Goal: Check status

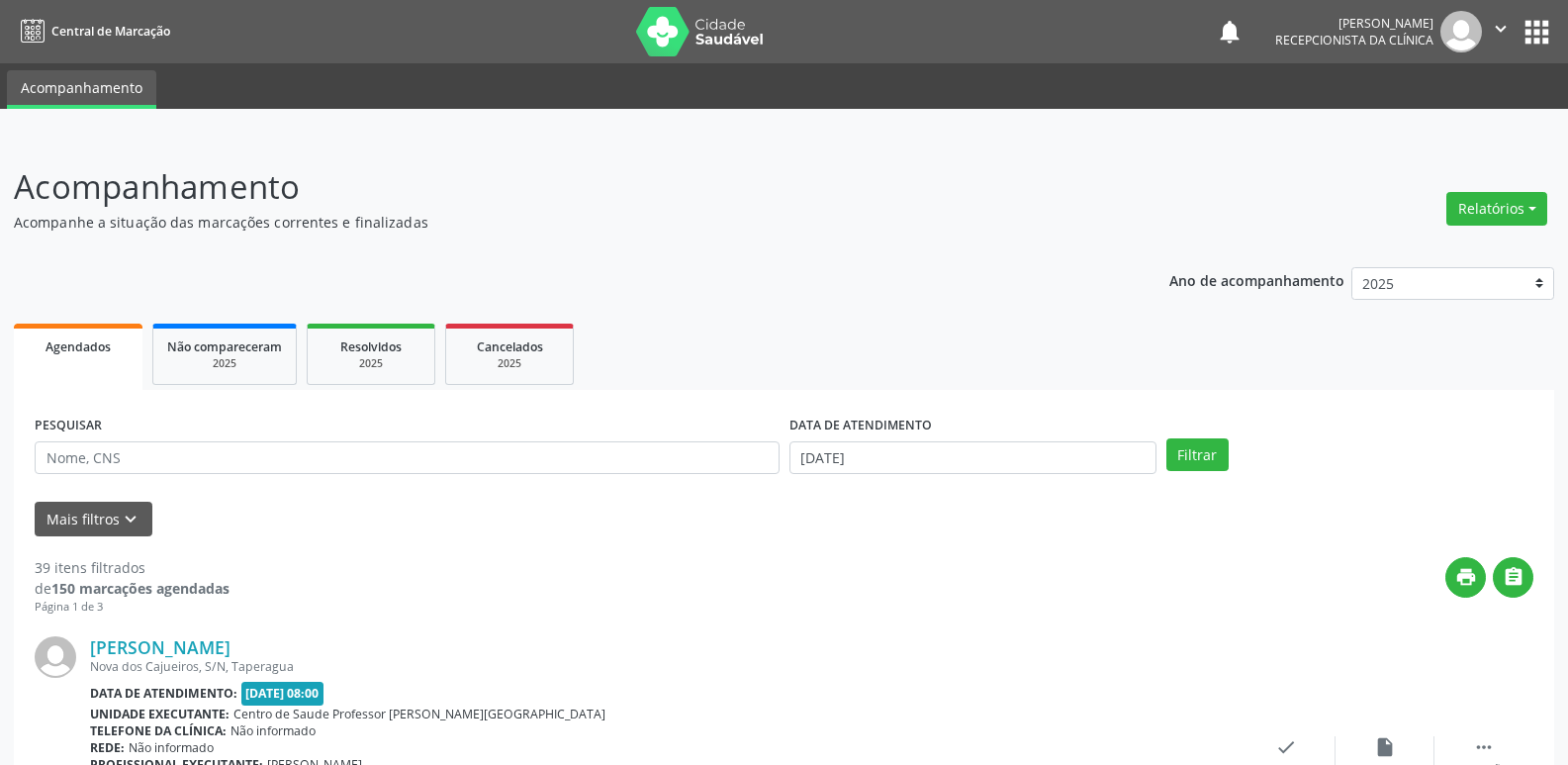
scroll to position [594, 0]
click at [1207, 454] on button "Filtrar" at bounding box center [1198, 455] width 62 height 34
click at [875, 455] on input "[DATE]" at bounding box center [973, 458] width 367 height 34
click at [1026, 220] on span "1" at bounding box center [1028, 222] width 39 height 39
type input "[DATE]"
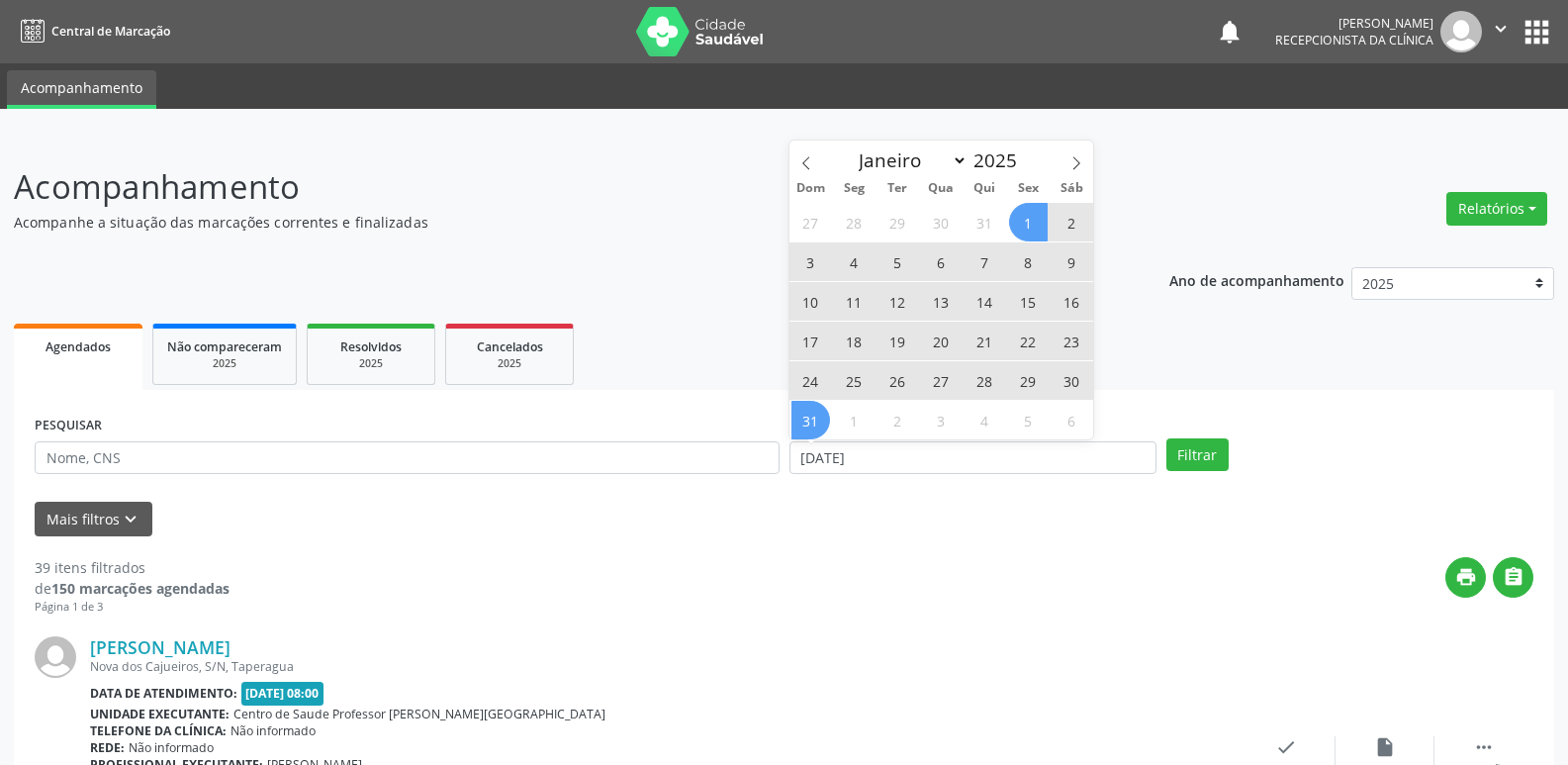
click at [816, 422] on span "31" at bounding box center [810, 420] width 39 height 39
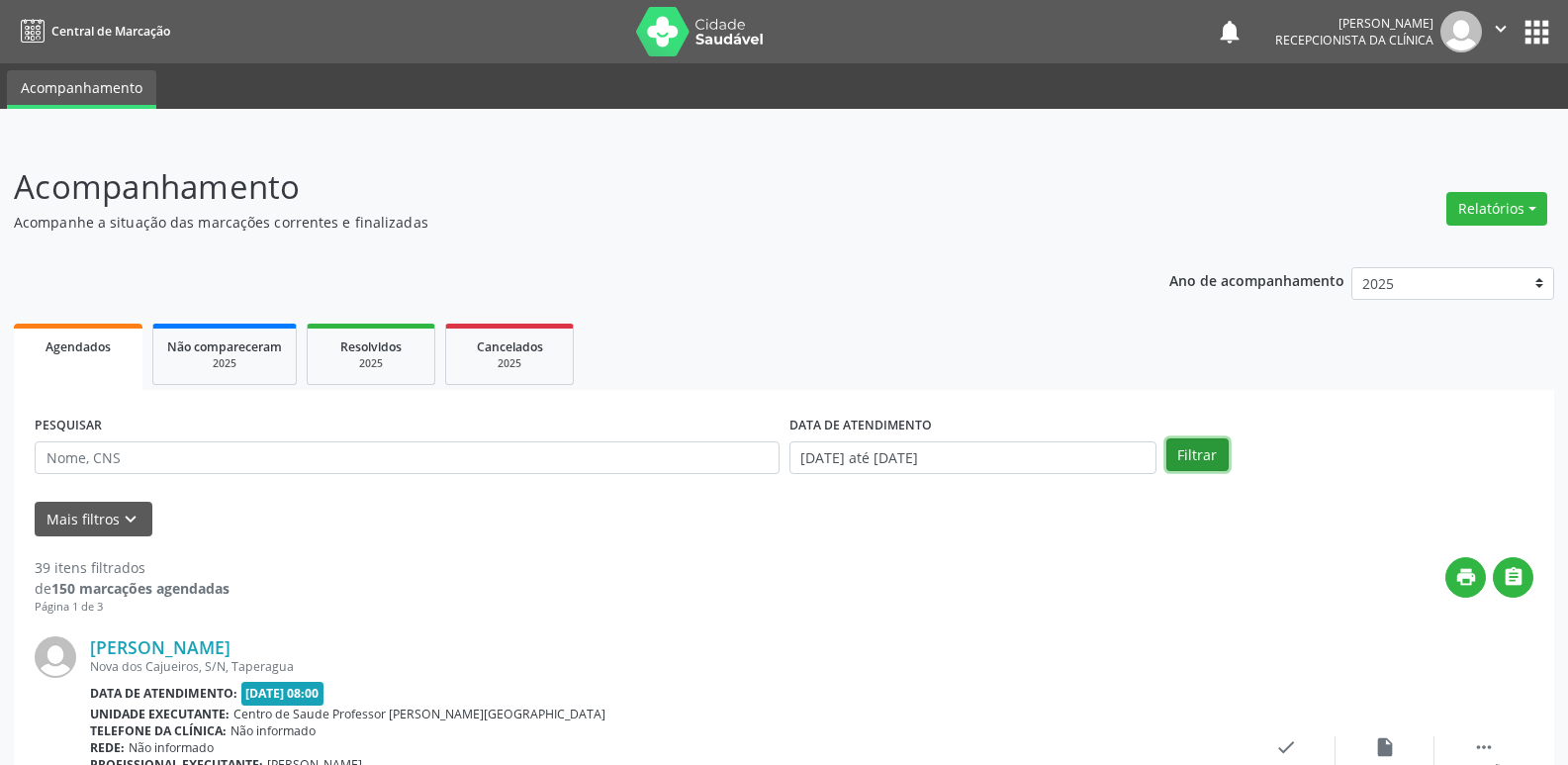
click at [1214, 456] on button "Filtrar" at bounding box center [1198, 455] width 62 height 34
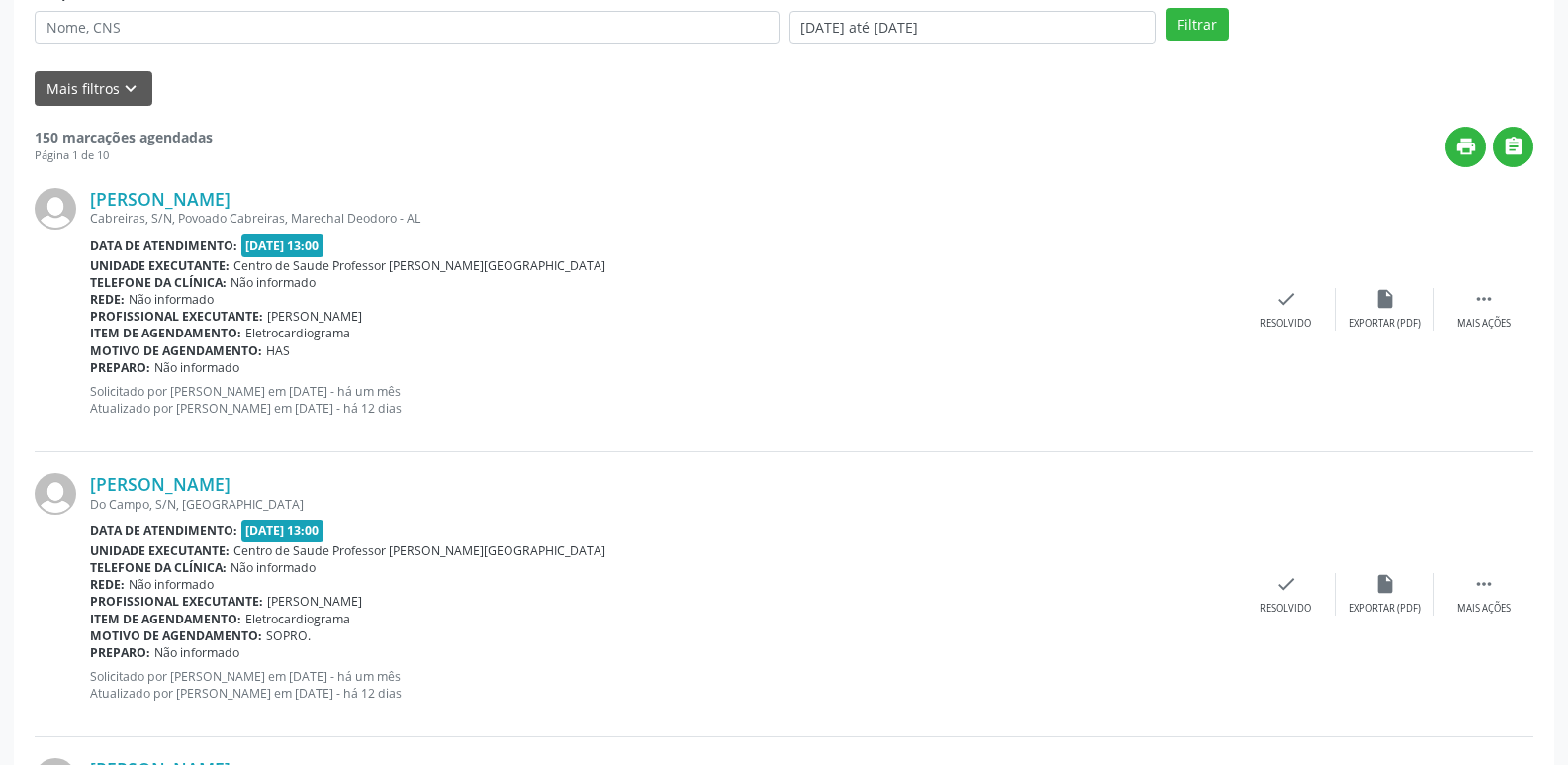
scroll to position [396, 0]
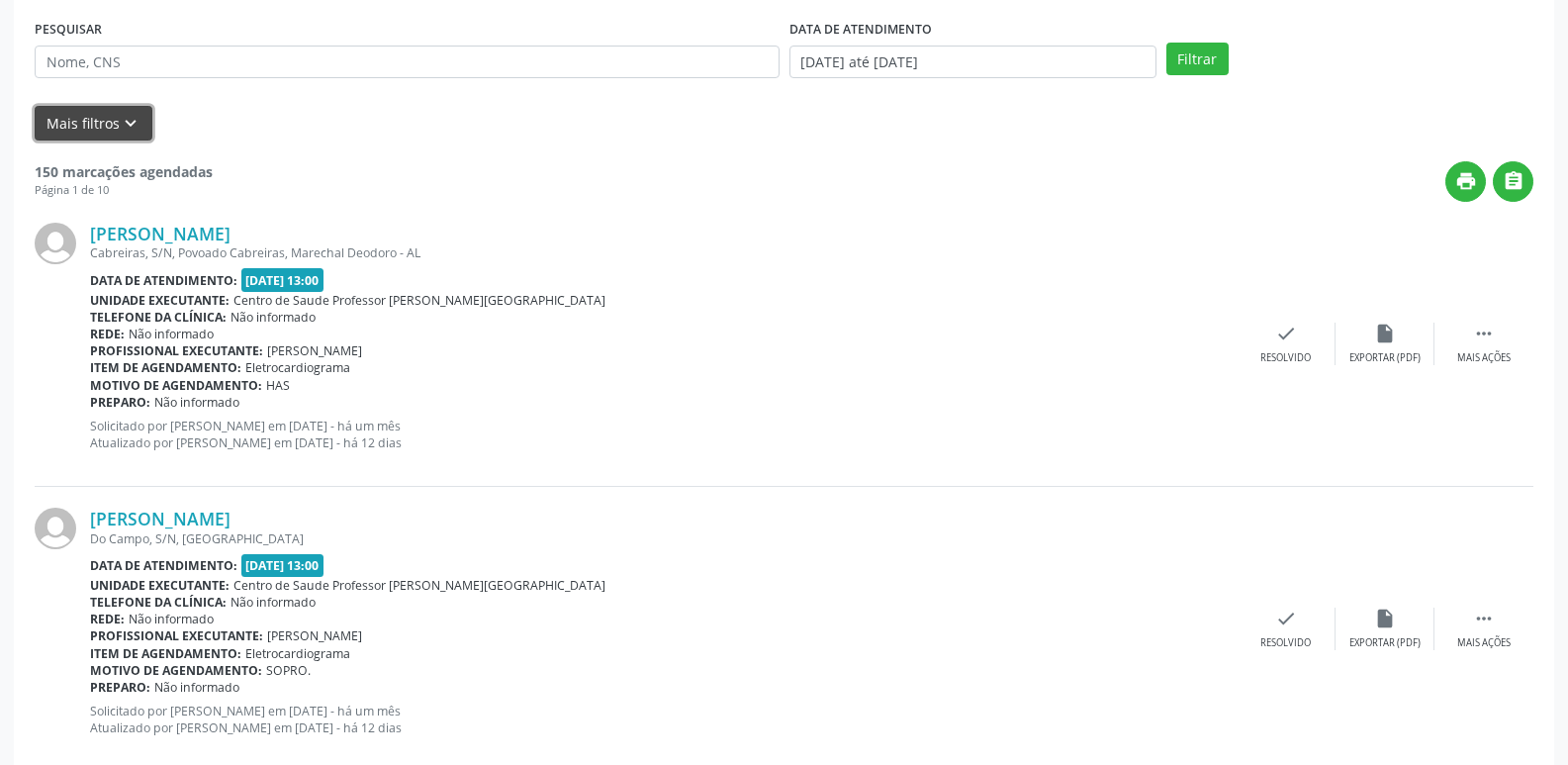
click at [128, 114] on icon "keyboard_arrow_down" at bounding box center [131, 124] width 22 height 22
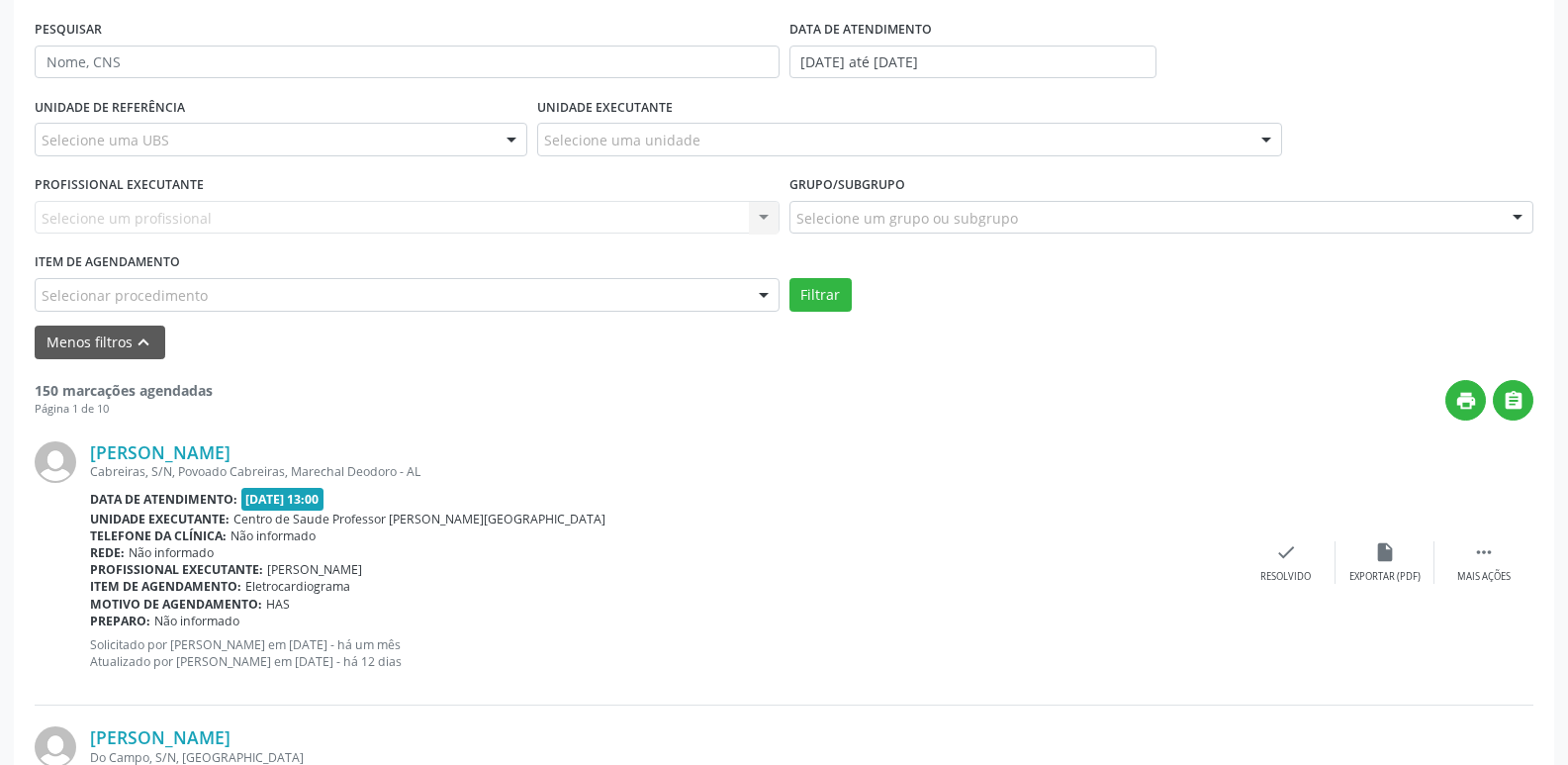
click at [676, 492] on div "Data de atendimento: [DATE] 13:00" at bounding box center [664, 498] width 1147 height 23
click at [1043, 526] on div "Unidade executante: Centro de Saude Professor [PERSON_NAME][GEOGRAPHIC_DATA]" at bounding box center [664, 518] width 1147 height 17
click at [1043, 526] on div "Unidade executante: Centro de Saude Professor Estacio de Lima" at bounding box center [664, 518] width 1147 height 17
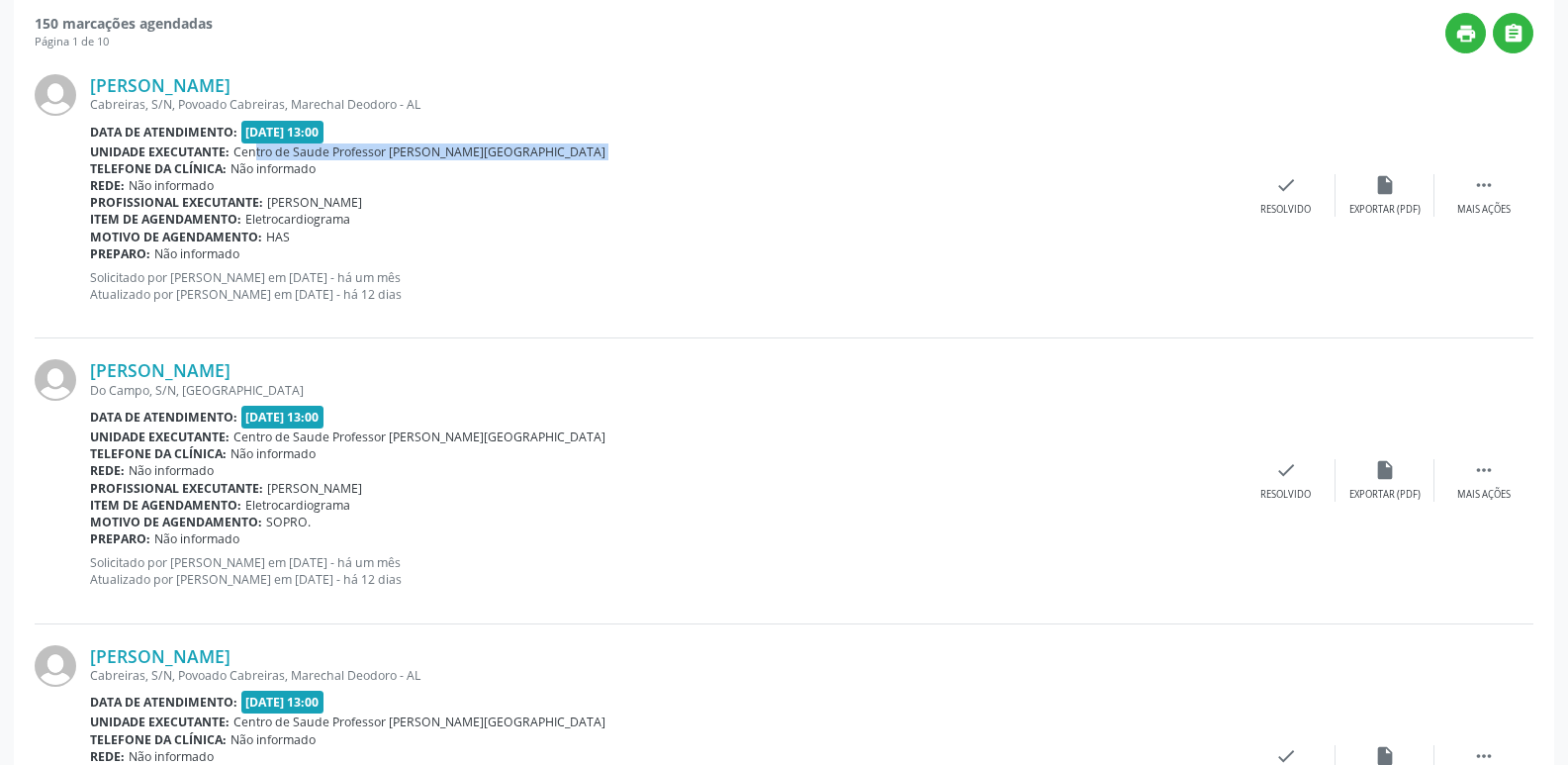
scroll to position [792, 0]
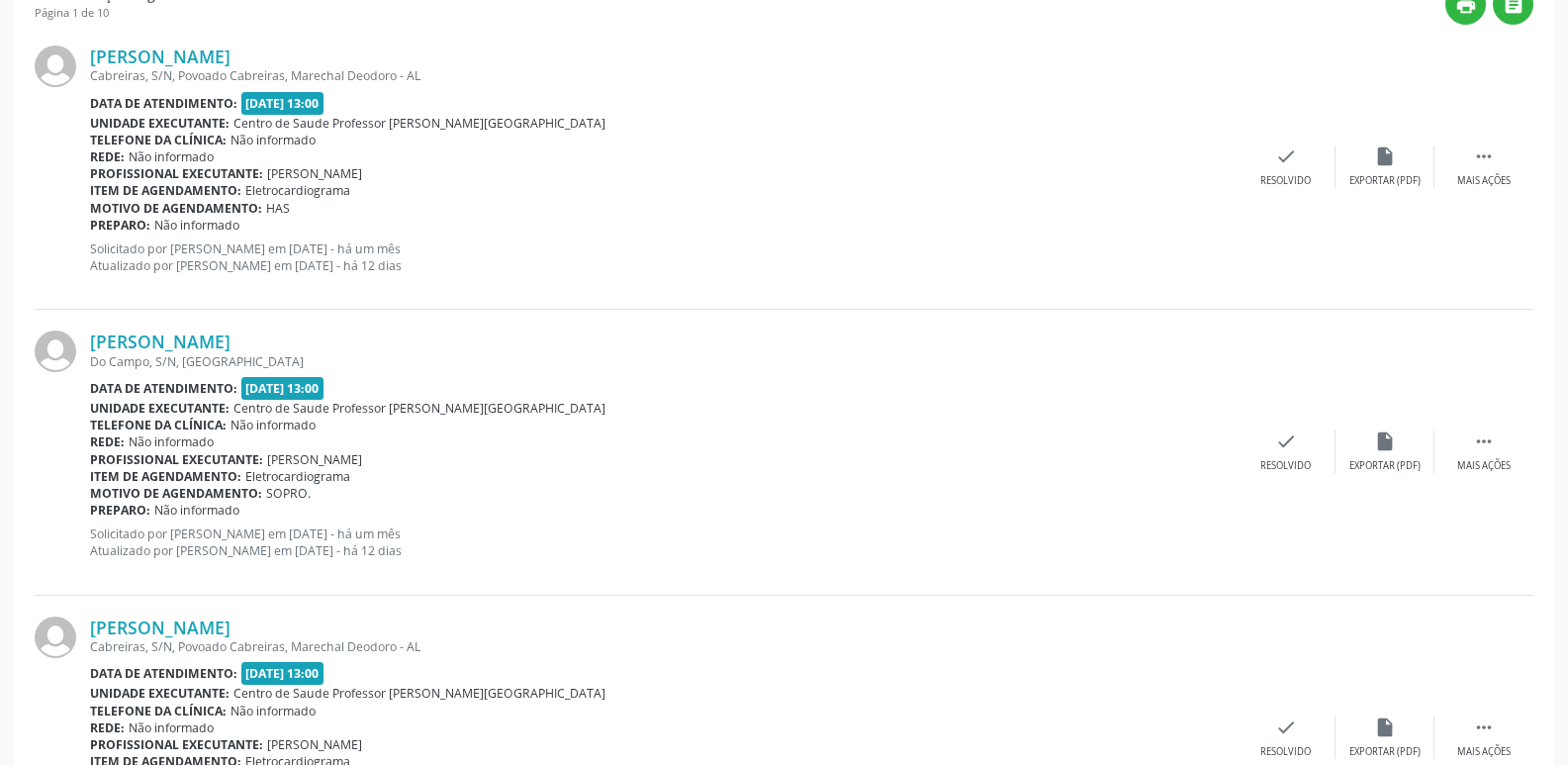
click at [724, 386] on div "Data de atendimento: 13/08/2025 - 13:00" at bounding box center [664, 388] width 1147 height 23
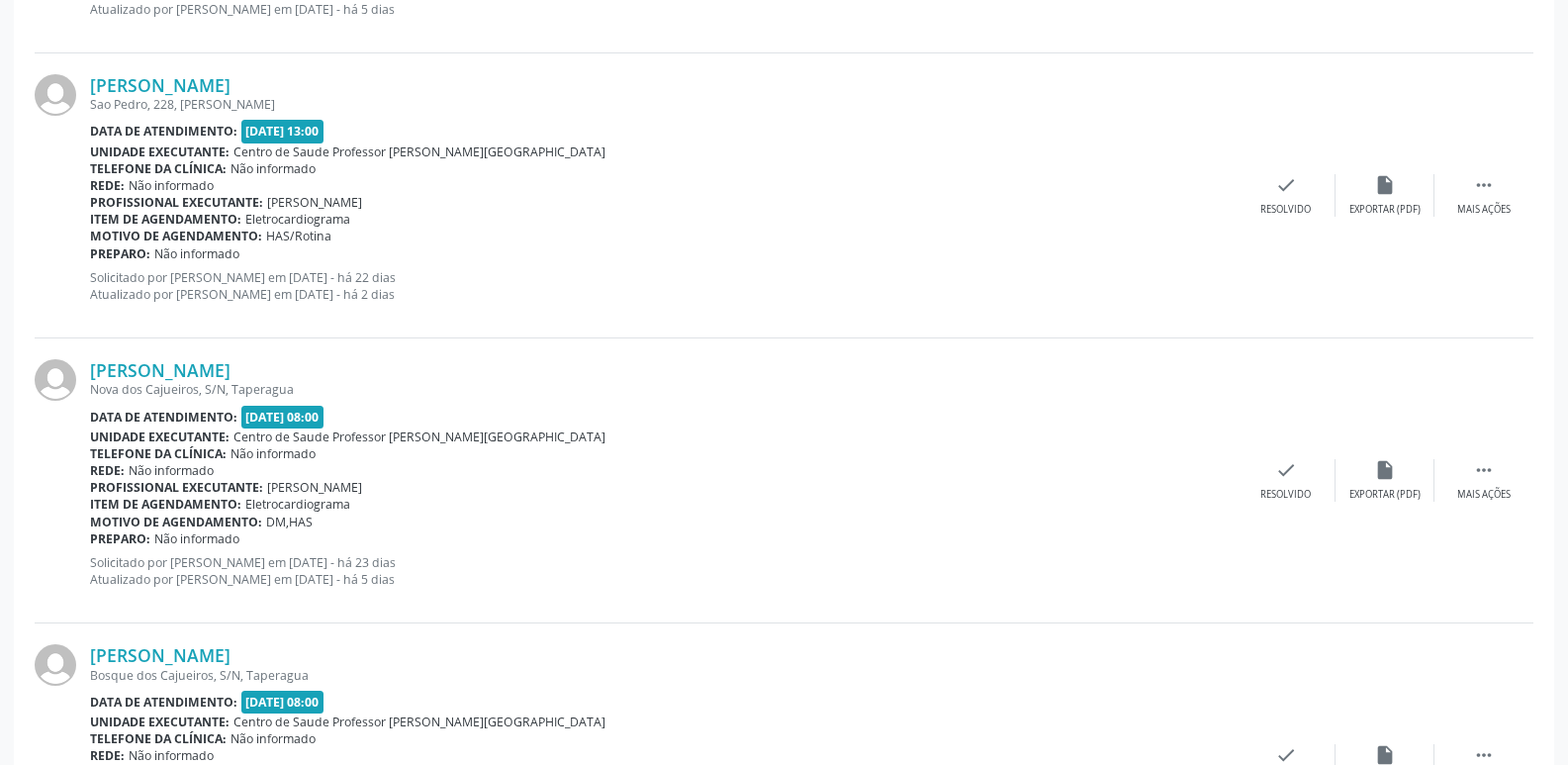
scroll to position [2772, 0]
